Goal: Task Accomplishment & Management: Complete application form

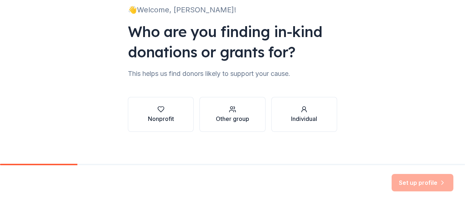
scroll to position [56, 0]
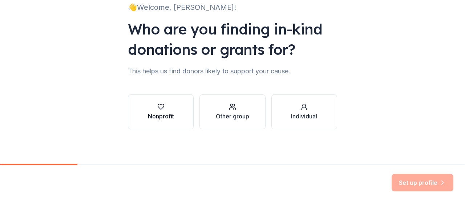
click at [158, 109] on icon "button" at bounding box center [160, 106] width 7 height 7
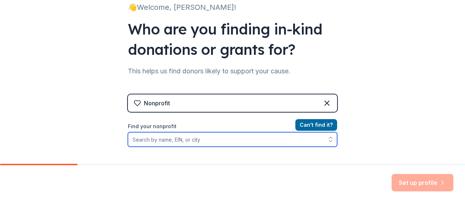
click at [189, 140] on input "Find your nonprofit" at bounding box center [232, 139] width 209 height 15
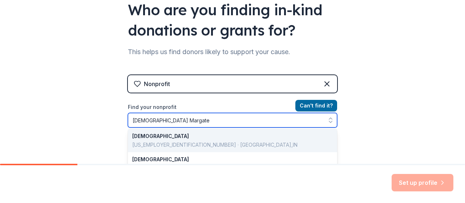
scroll to position [0, 0]
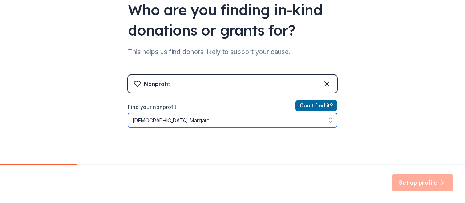
click at [193, 122] on input "[DEMOGRAPHIC_DATA] Margate" at bounding box center [232, 120] width 209 height 15
click at [223, 121] on input "[DEMOGRAPHIC_DATA] Margate" at bounding box center [232, 120] width 209 height 15
type input "[DEMOGRAPHIC_DATA]"
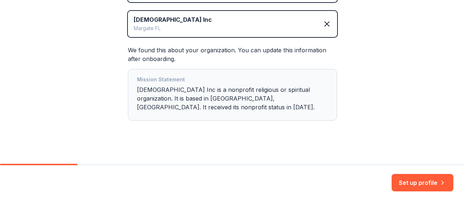
scroll to position [172, 0]
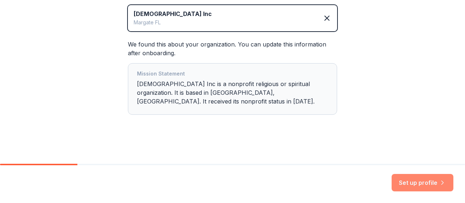
click at [424, 181] on button "Set up profile" at bounding box center [422, 182] width 62 height 17
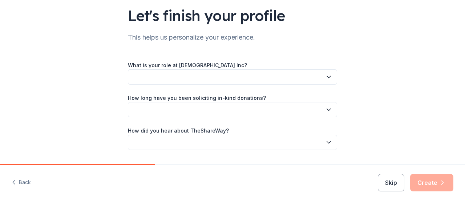
scroll to position [55, 0]
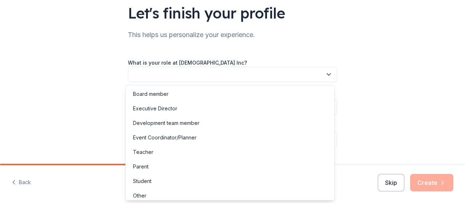
click at [326, 73] on icon "button" at bounding box center [328, 74] width 7 height 7
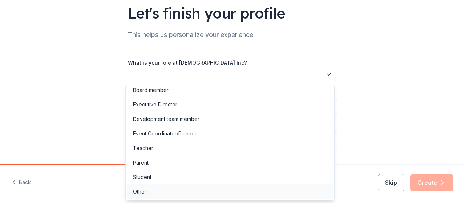
click at [144, 191] on div "Other" at bounding box center [139, 191] width 13 height 9
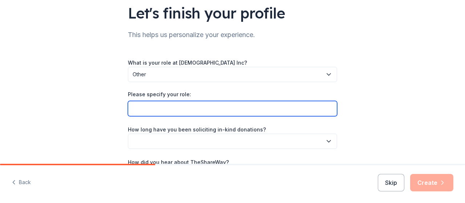
click at [167, 113] on input "Please specify your role:" at bounding box center [232, 108] width 209 height 15
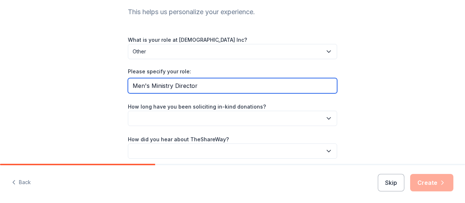
scroll to position [85, 0]
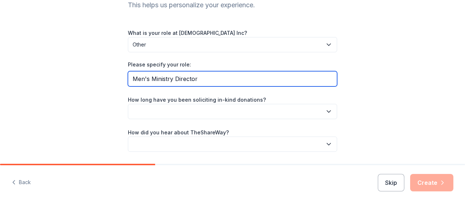
type input "Men's Ministry Director"
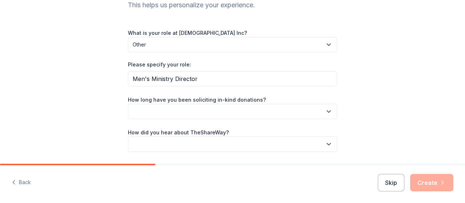
click at [327, 110] on icon "button" at bounding box center [329, 111] width 4 height 2
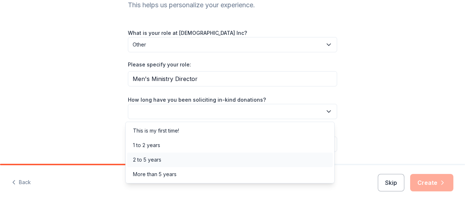
click at [155, 159] on div "2 to 5 years" at bounding box center [147, 159] width 28 height 9
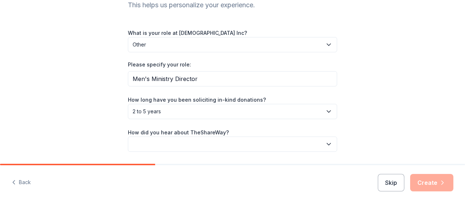
scroll to position [107, 0]
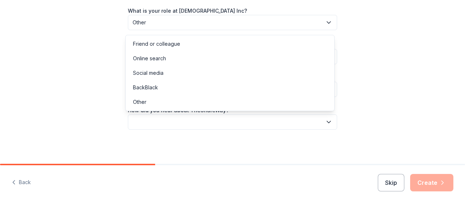
click at [327, 120] on icon "button" at bounding box center [328, 121] width 7 height 7
click at [159, 74] on div "Social media" at bounding box center [148, 73] width 31 height 9
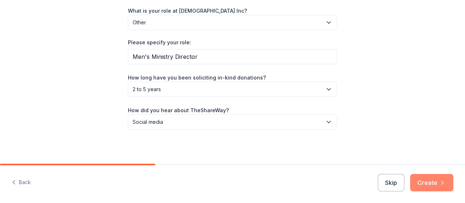
click at [429, 183] on button "Create" at bounding box center [431, 182] width 43 height 17
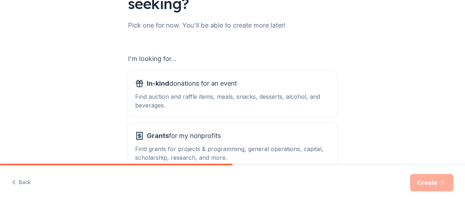
scroll to position [98, 0]
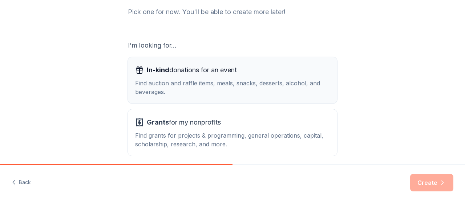
click at [166, 71] on span "In-kind" at bounding box center [158, 70] width 23 height 8
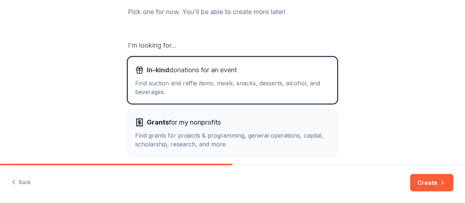
click at [161, 131] on div "Find grants for projects & programming, general operations, capital, scholarshi…" at bounding box center [232, 139] width 195 height 17
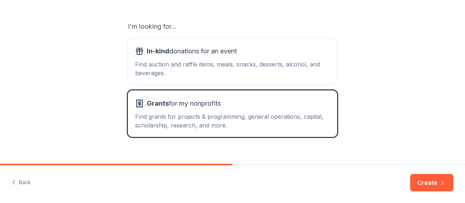
scroll to position [129, 0]
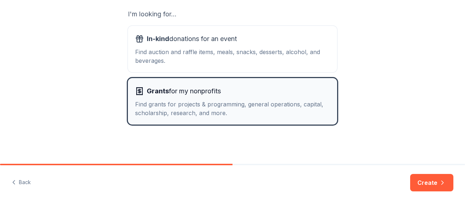
click at [189, 93] on span "Grants for my nonprofits" at bounding box center [184, 91] width 74 height 12
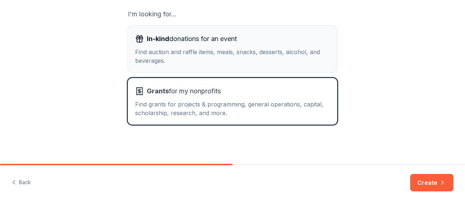
click at [207, 48] on div "Find auction and raffle items, meals, snacks, desserts, alcohol, and beverages." at bounding box center [232, 56] width 195 height 17
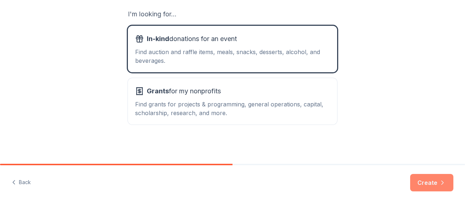
click at [424, 182] on button "Create" at bounding box center [431, 182] width 43 height 17
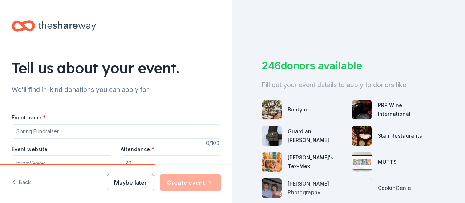
drag, startPoint x: 457, startPoint y: 100, endPoint x: 462, endPoint y: 113, distance: 13.4
click at [462, 113] on div "246 donors available Fill out your event details to apply to donors like: Boaty…" at bounding box center [348, 101] width 232 height 203
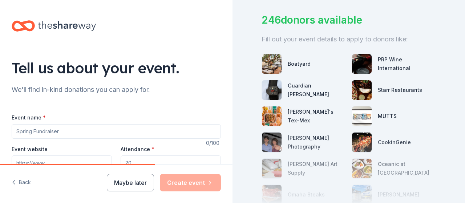
scroll to position [52, 0]
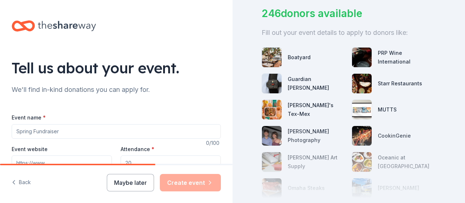
click at [66, 130] on input "Event name *" at bounding box center [116, 131] width 209 height 15
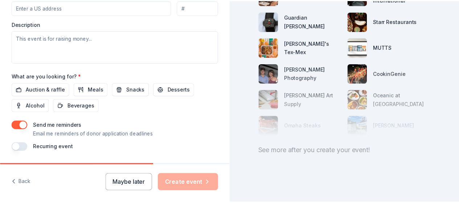
scroll to position [318, 0]
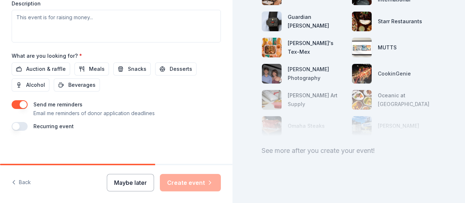
click at [130, 183] on button "Maybe later" at bounding box center [130, 182] width 47 height 17
click at [130, 181] on button "Maybe later" at bounding box center [130, 182] width 47 height 17
